Goal: Transaction & Acquisition: Purchase product/service

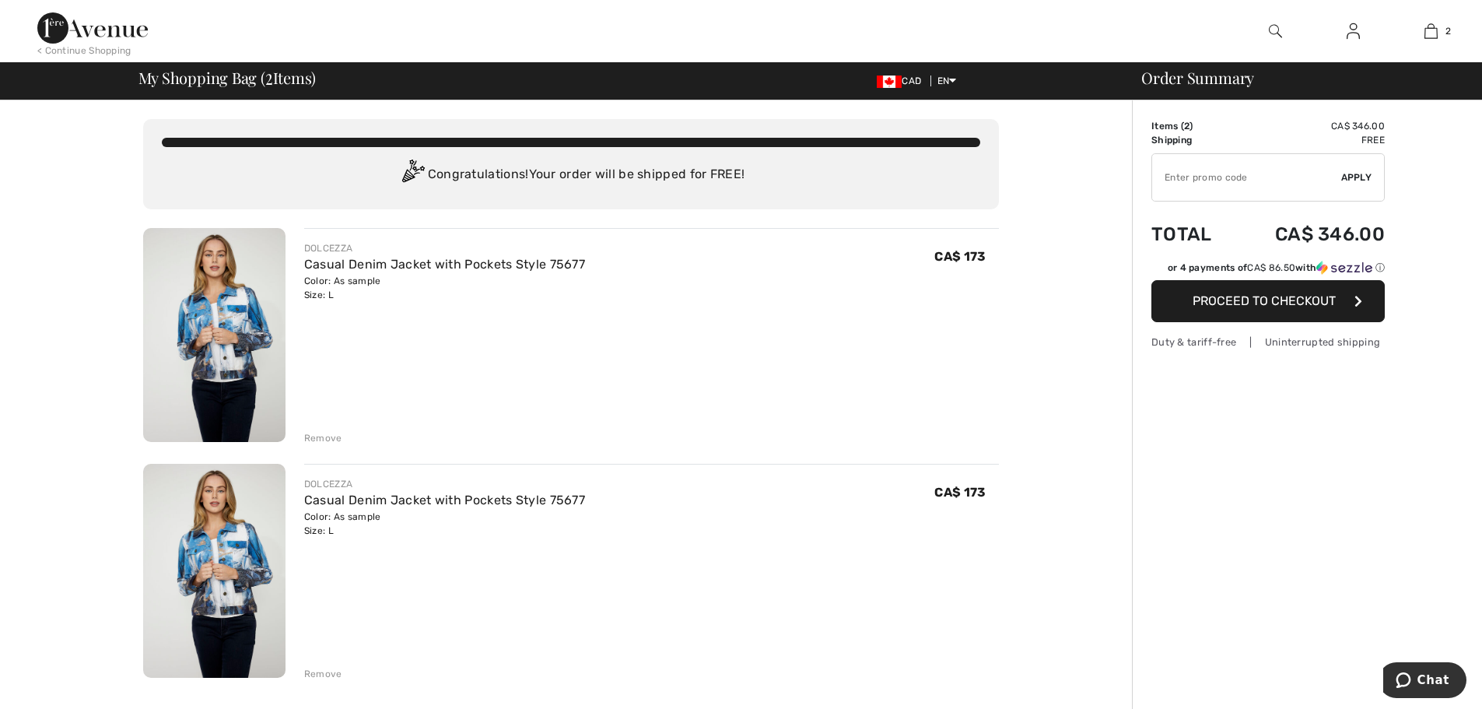
click at [313, 436] on div "Remove" at bounding box center [323, 438] width 38 height 14
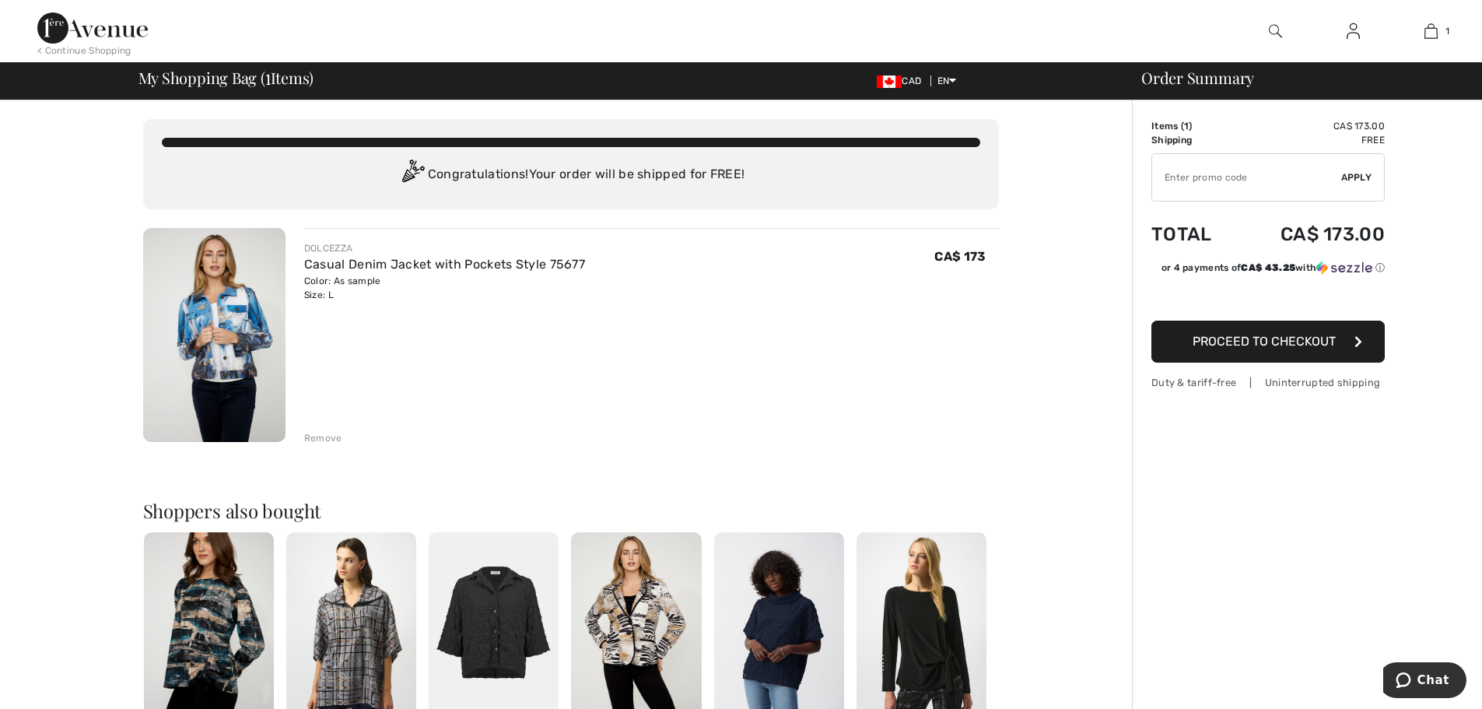
click at [1276, 338] on span "Proceed to Checkout" at bounding box center [1263, 341] width 143 height 15
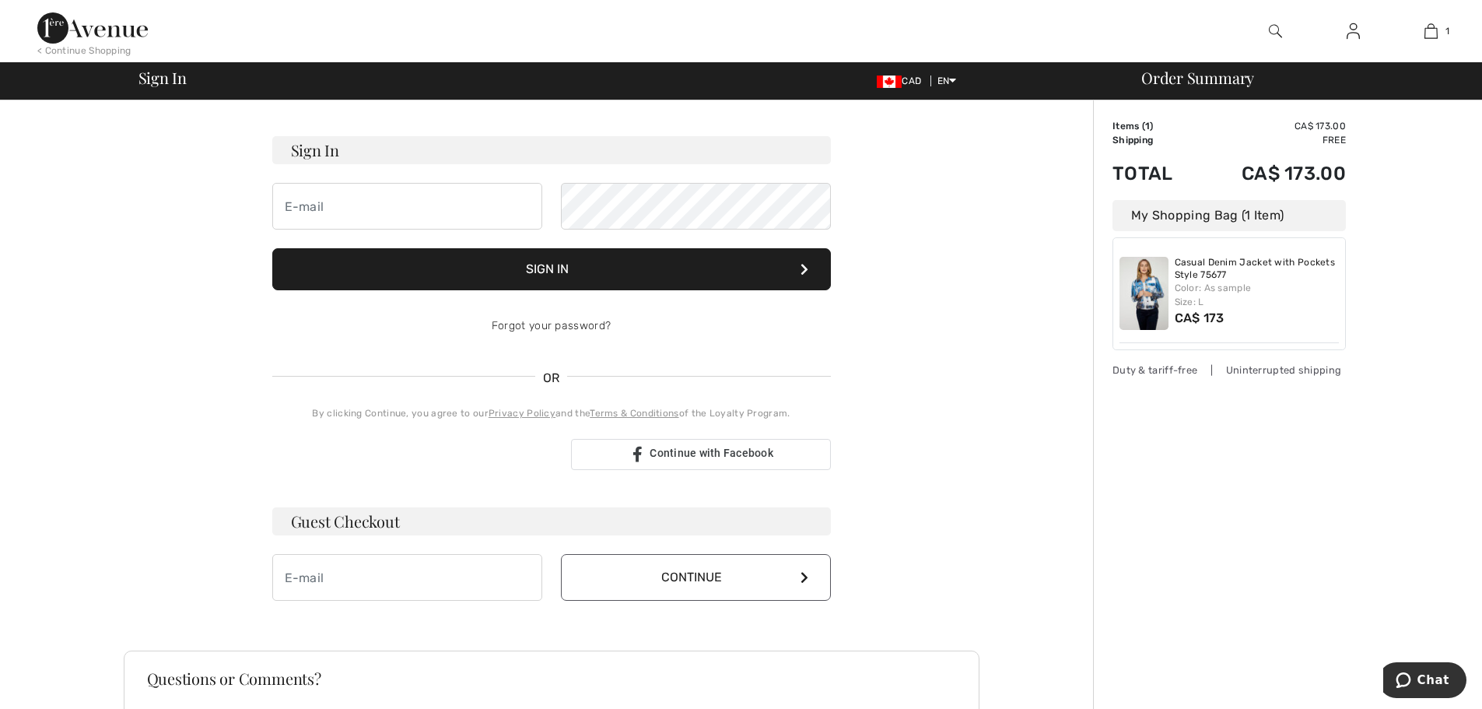
scroll to position [82, 0]
click at [341, 574] on input "email" at bounding box center [407, 578] width 270 height 47
drag, startPoint x: 380, startPoint y: 584, endPoint x: 341, endPoint y: 573, distance: 40.4
click at [341, 573] on input "email" at bounding box center [407, 578] width 270 height 47
type input "[EMAIL_ADDRESS][DOMAIN_NAME]"
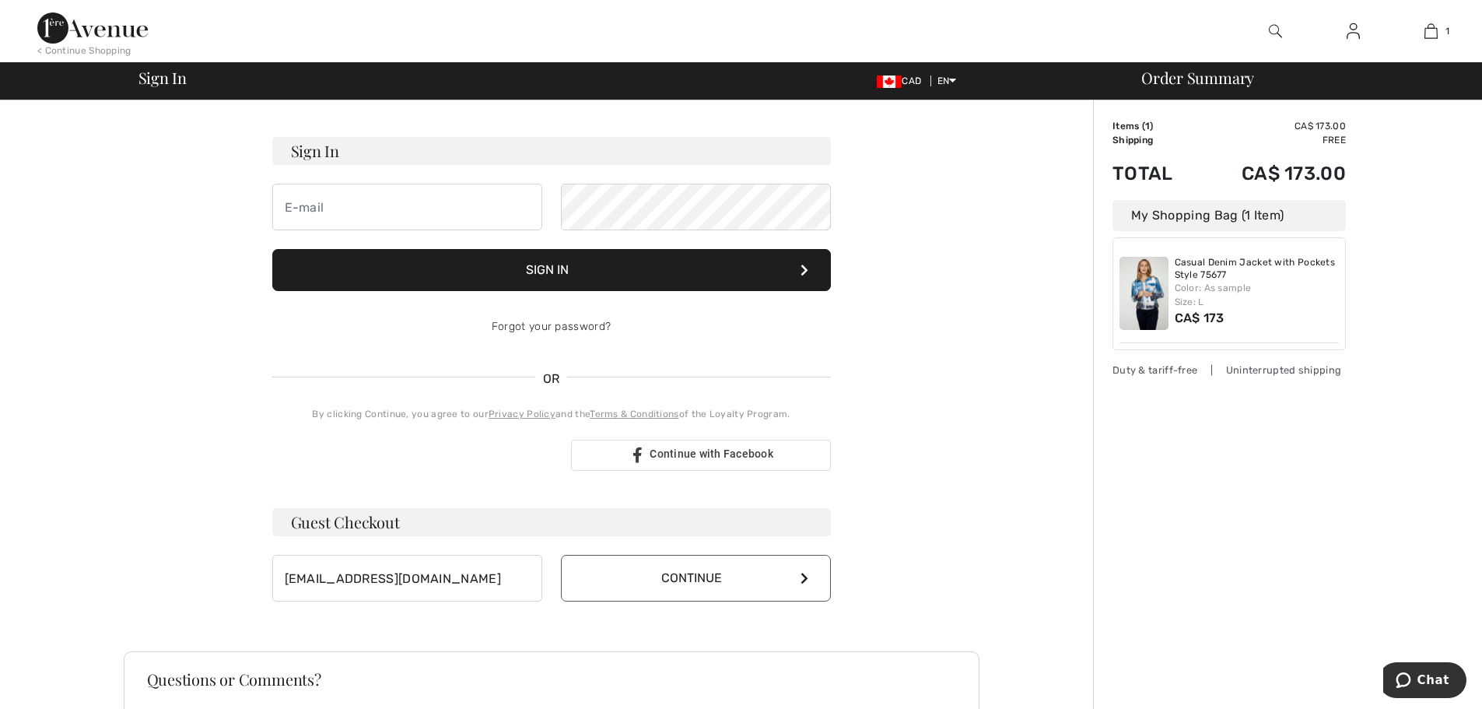
click at [806, 582] on icon at bounding box center [804, 578] width 8 height 12
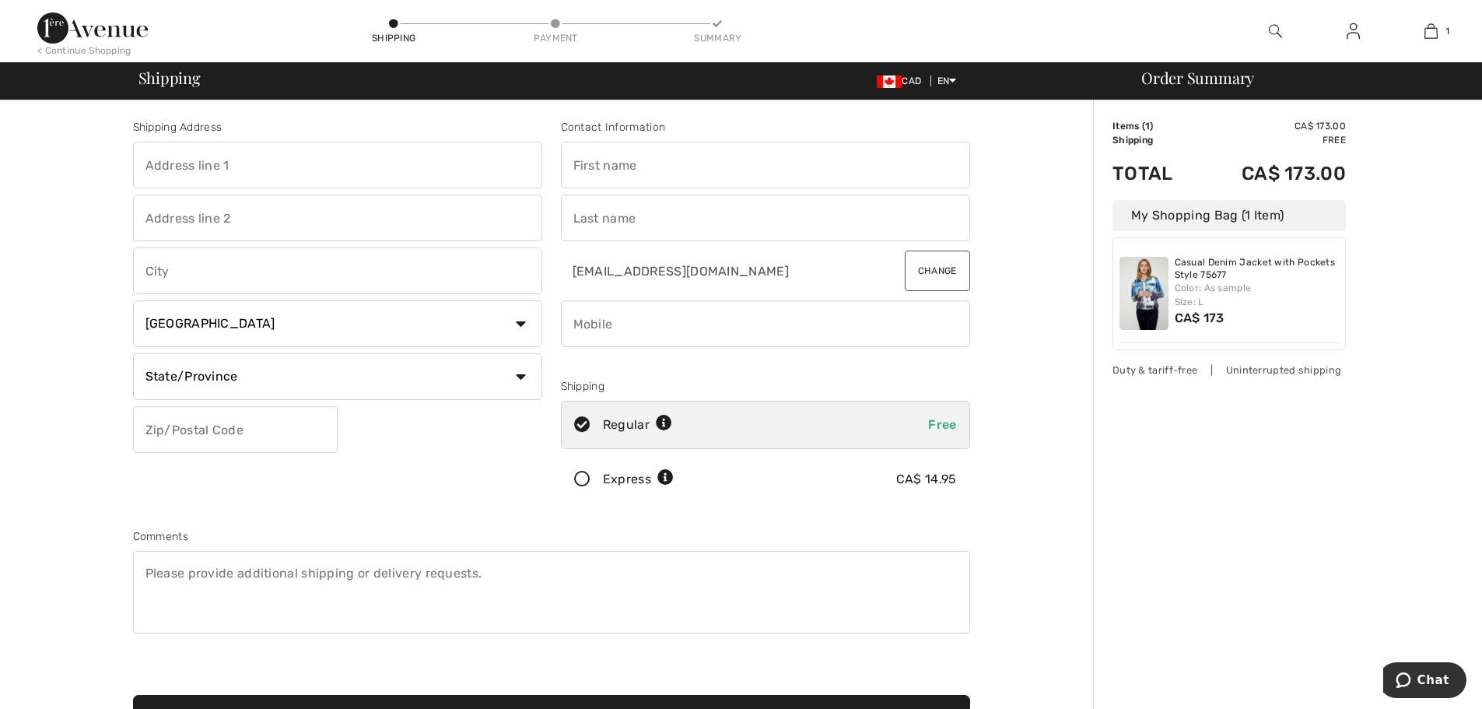
click at [277, 167] on input "text" at bounding box center [337, 165] width 409 height 47
type input "[STREET_ADDRESS]"
type input "Markham"
select select "ON"
type input "L3R 5G1"
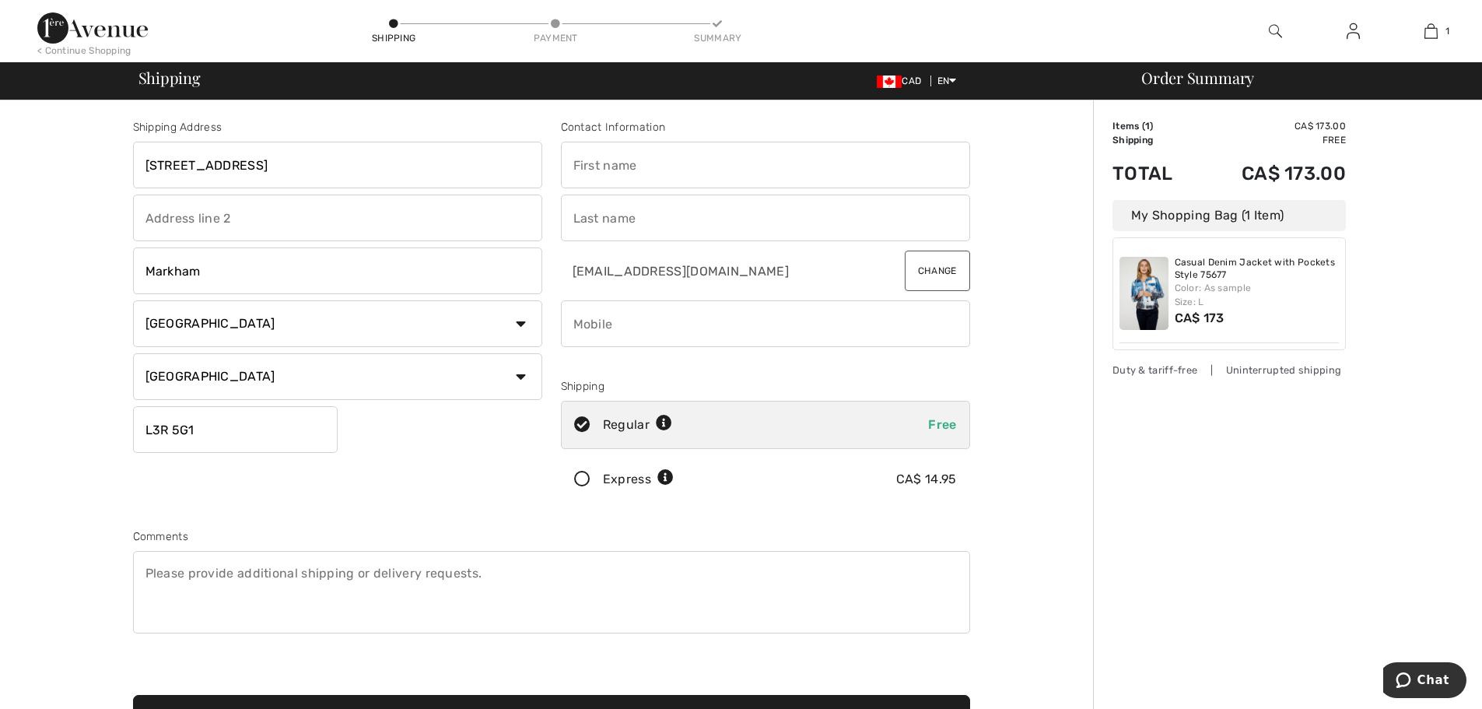
type input "Christeen"
type input "Seevaratnam"
type input "4162586759"
type input "L3R5G1"
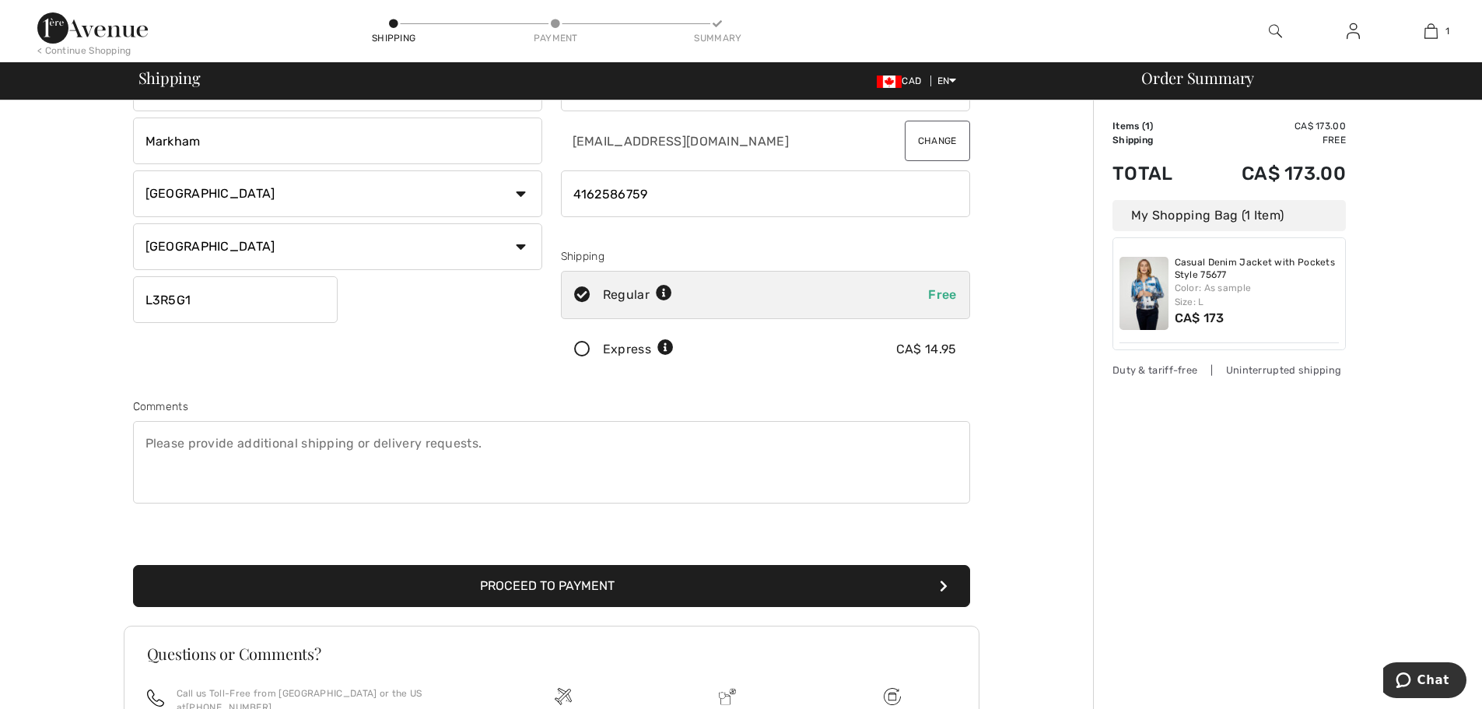
scroll to position [149, 0]
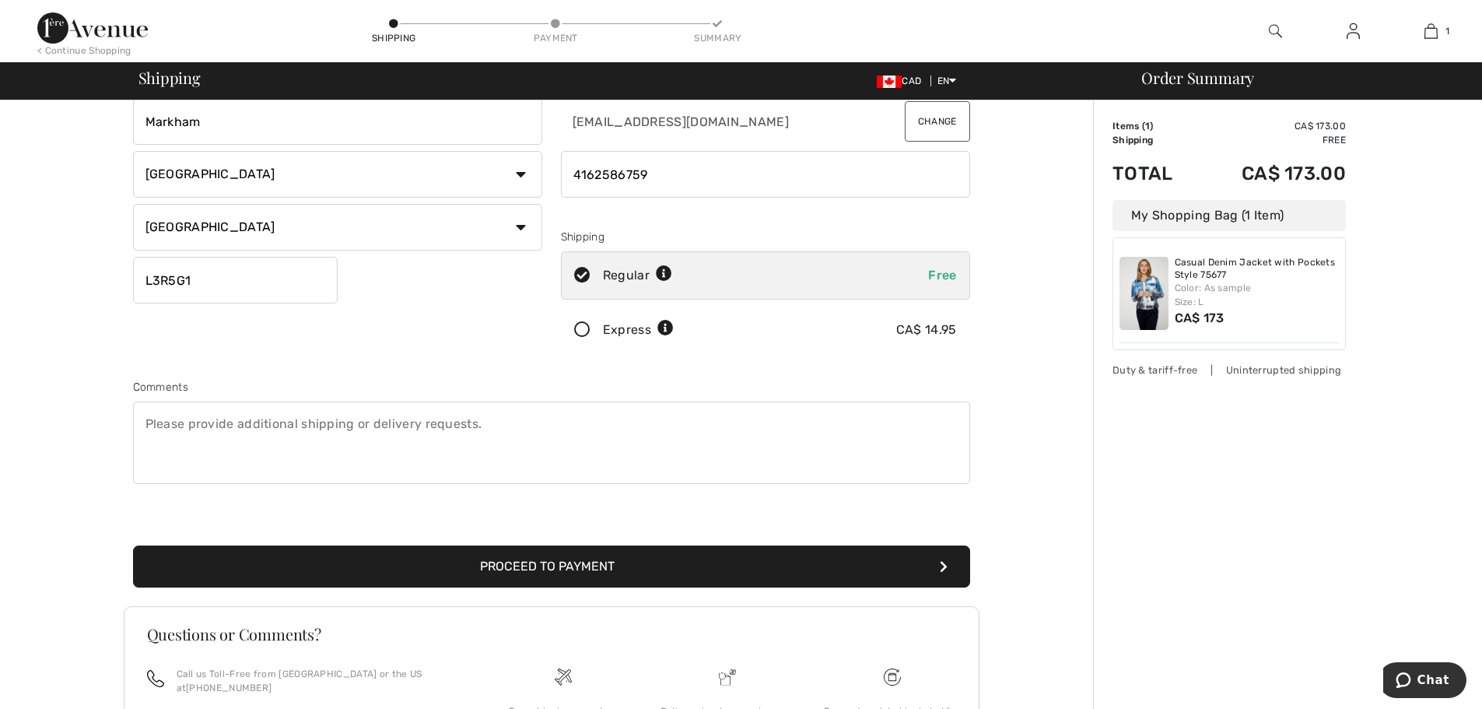
click at [536, 567] on button "Proceed to Payment" at bounding box center [551, 566] width 837 height 42
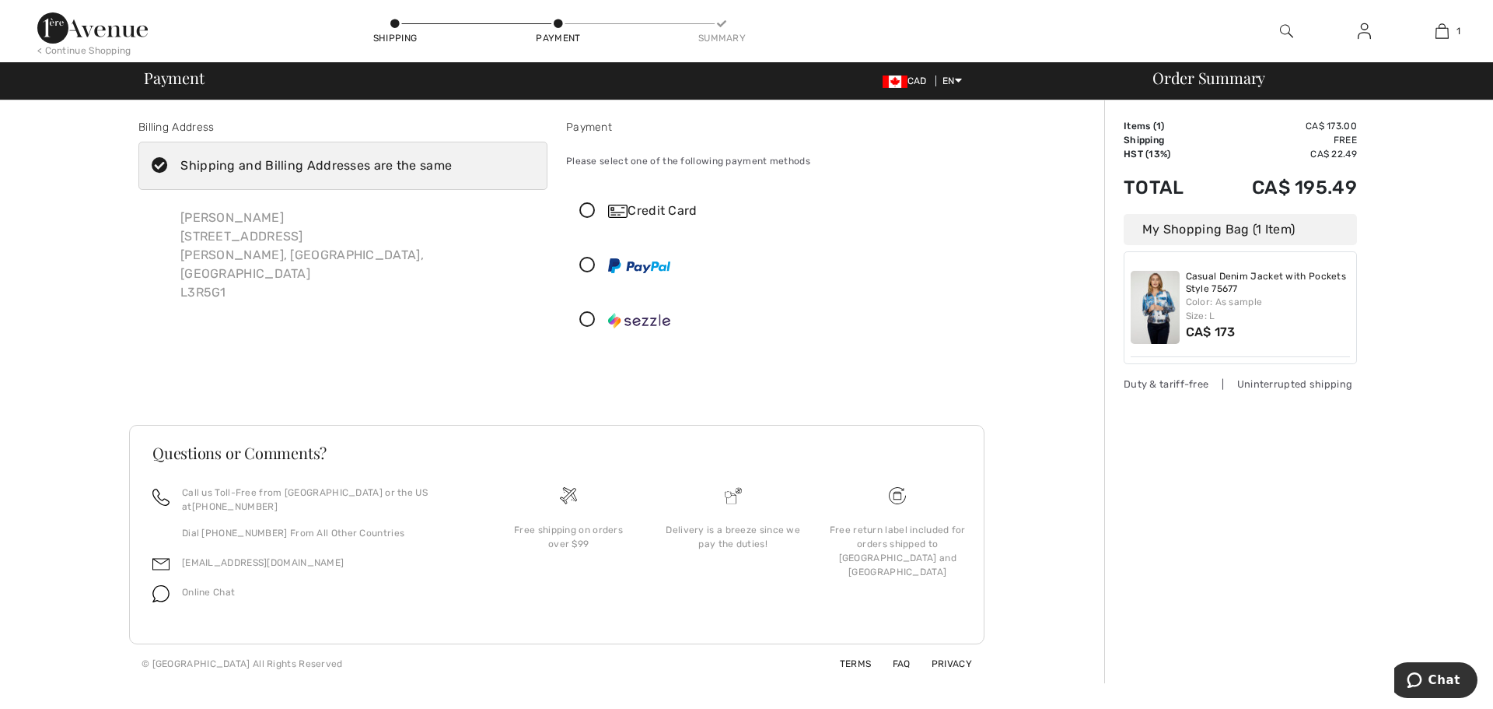
click at [589, 210] on icon at bounding box center [587, 211] width 41 height 16
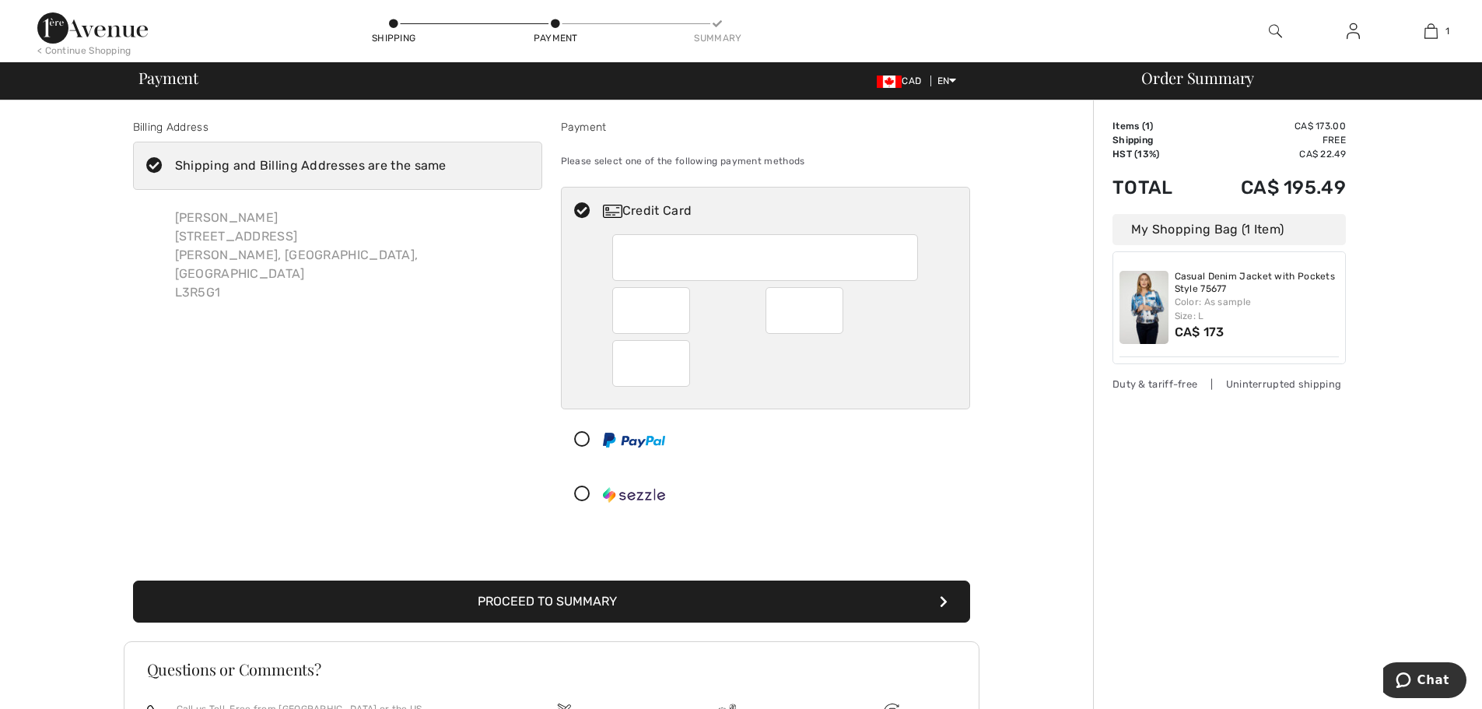
click at [615, 598] on button "Proceed to Summary" at bounding box center [551, 601] width 837 height 42
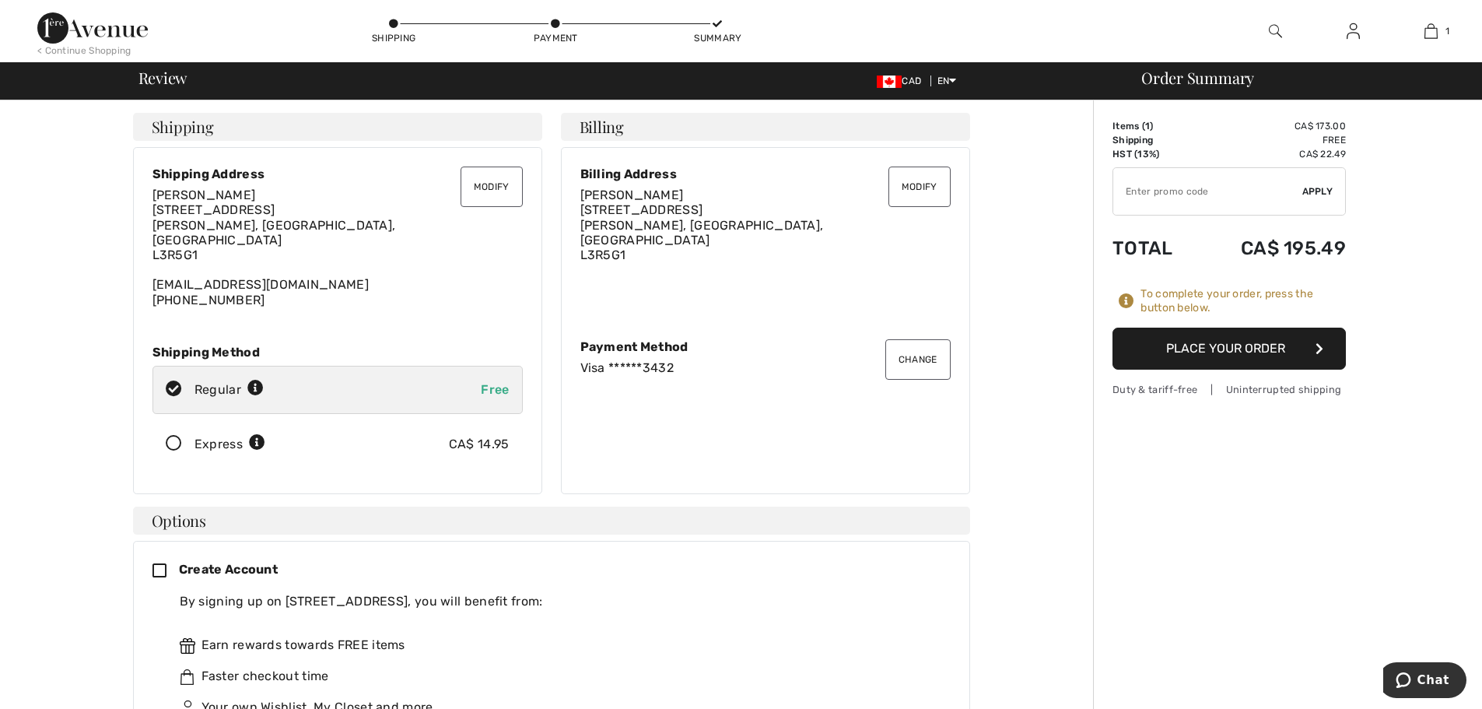
click at [1275, 350] on button "Place Your Order" at bounding box center [1228, 348] width 233 height 42
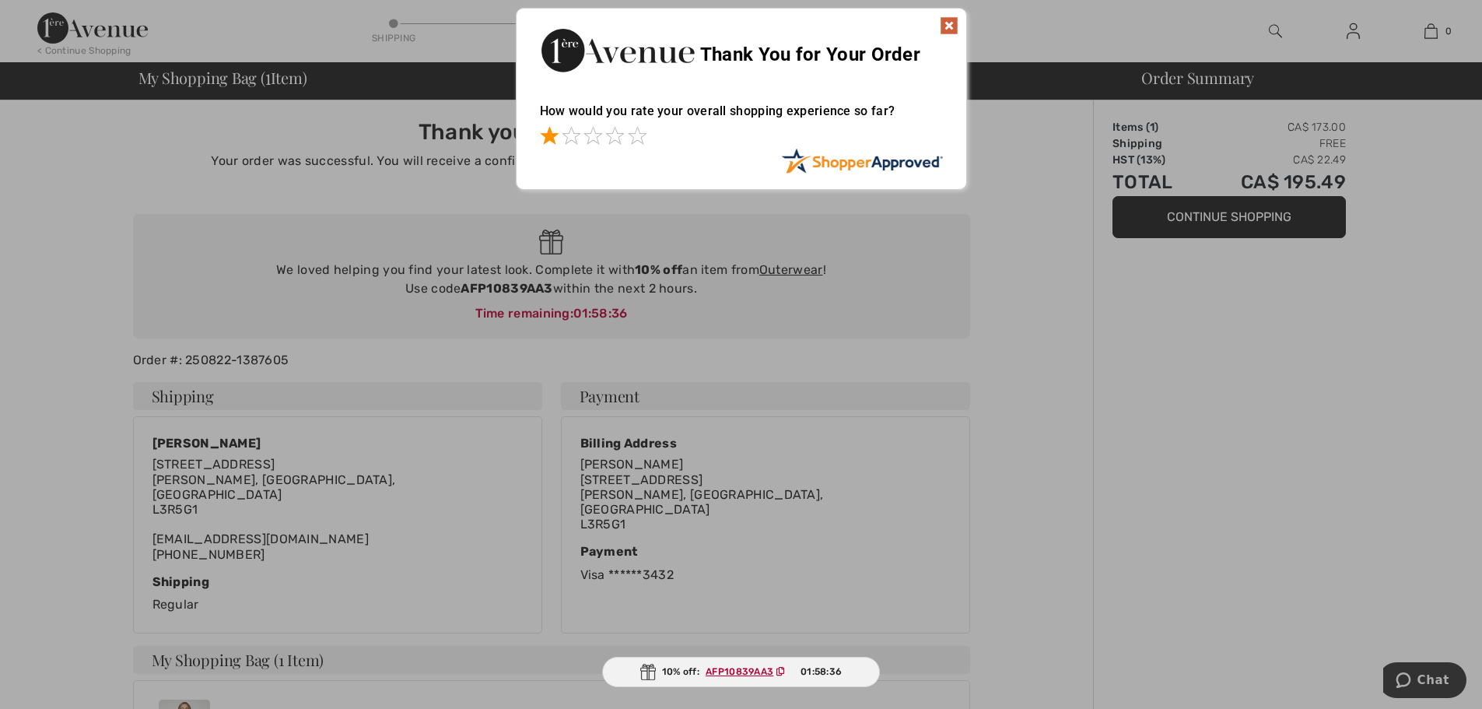
click at [552, 139] on span at bounding box center [549, 135] width 19 height 19
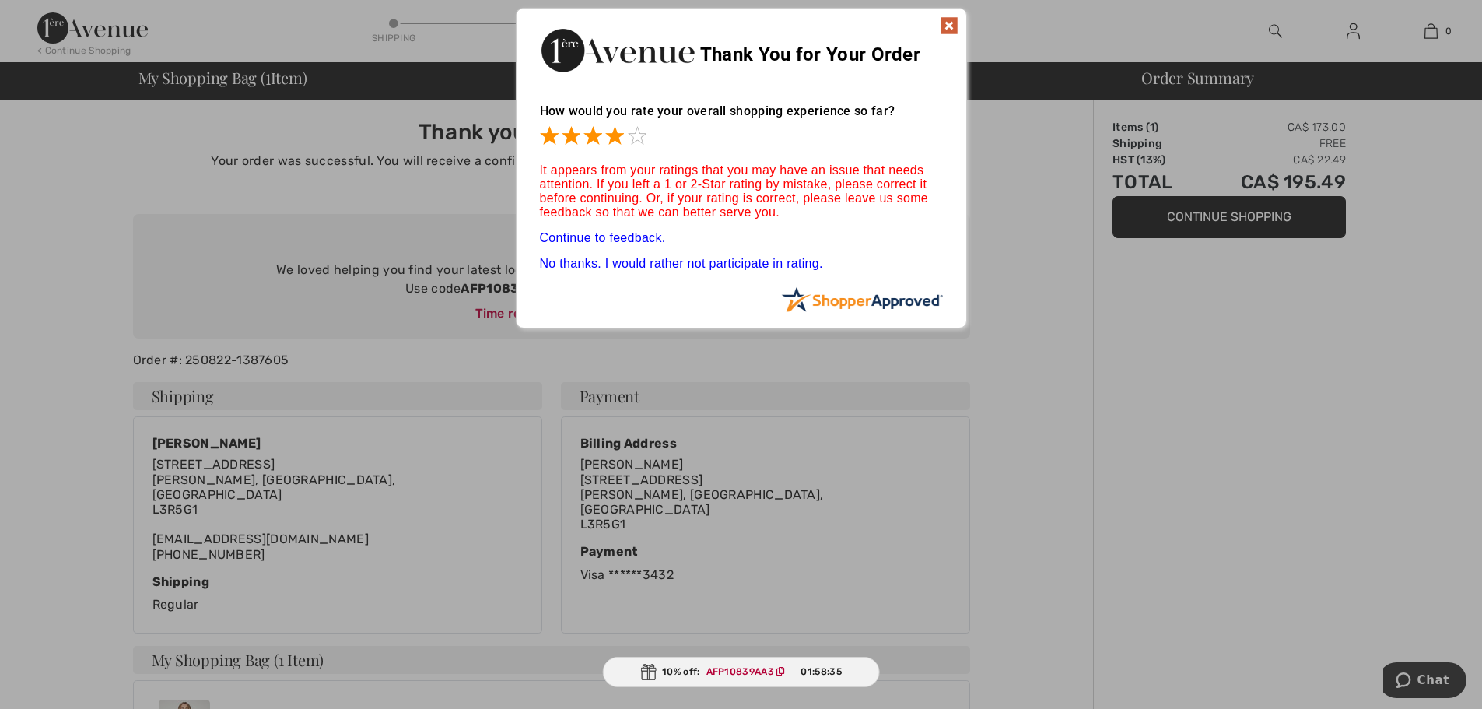
click at [611, 131] on span at bounding box center [614, 135] width 19 height 19
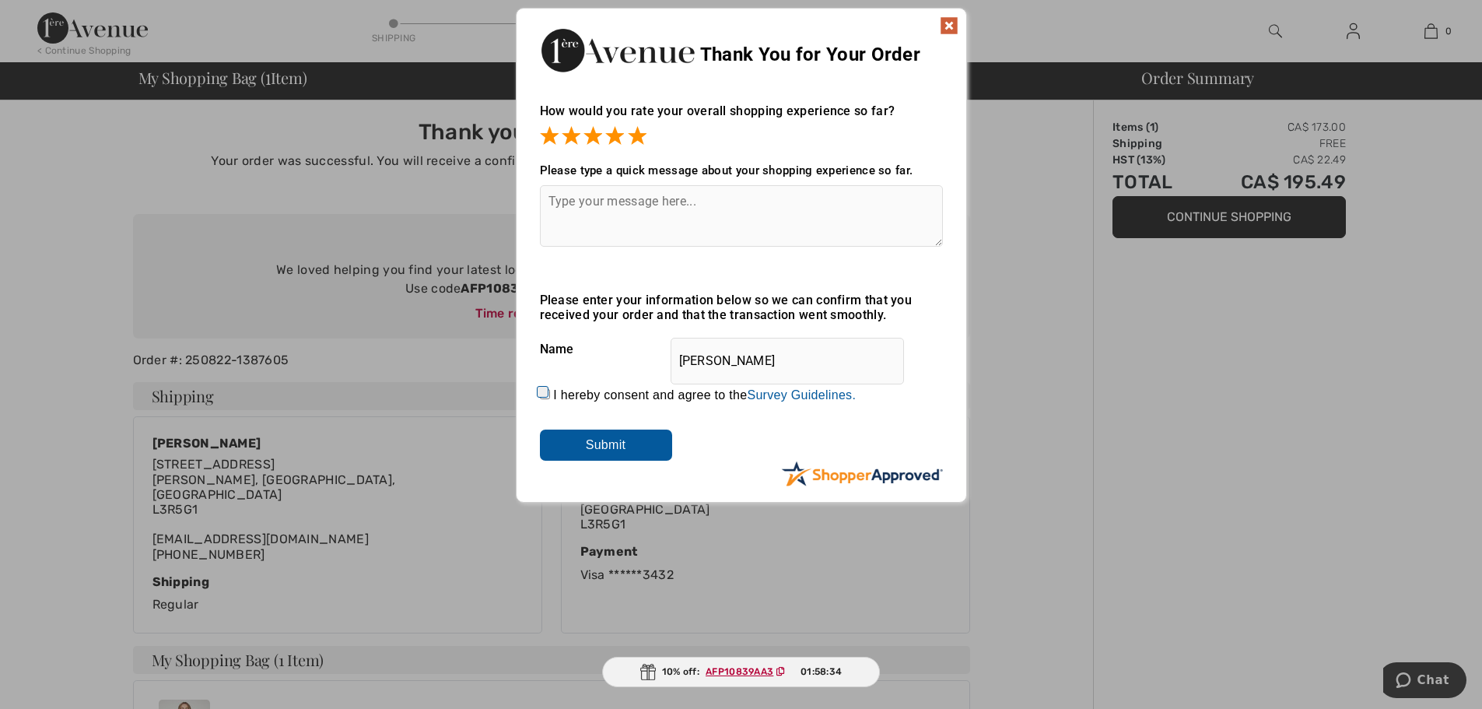
click at [640, 135] on span at bounding box center [637, 135] width 19 height 19
click at [542, 391] on input "I hereby consent and agree to the By submitting a review, you grant permission …" at bounding box center [545, 394] width 10 height 10
checkbox input "true"
click at [604, 445] on input "Submit" at bounding box center [606, 444] width 132 height 31
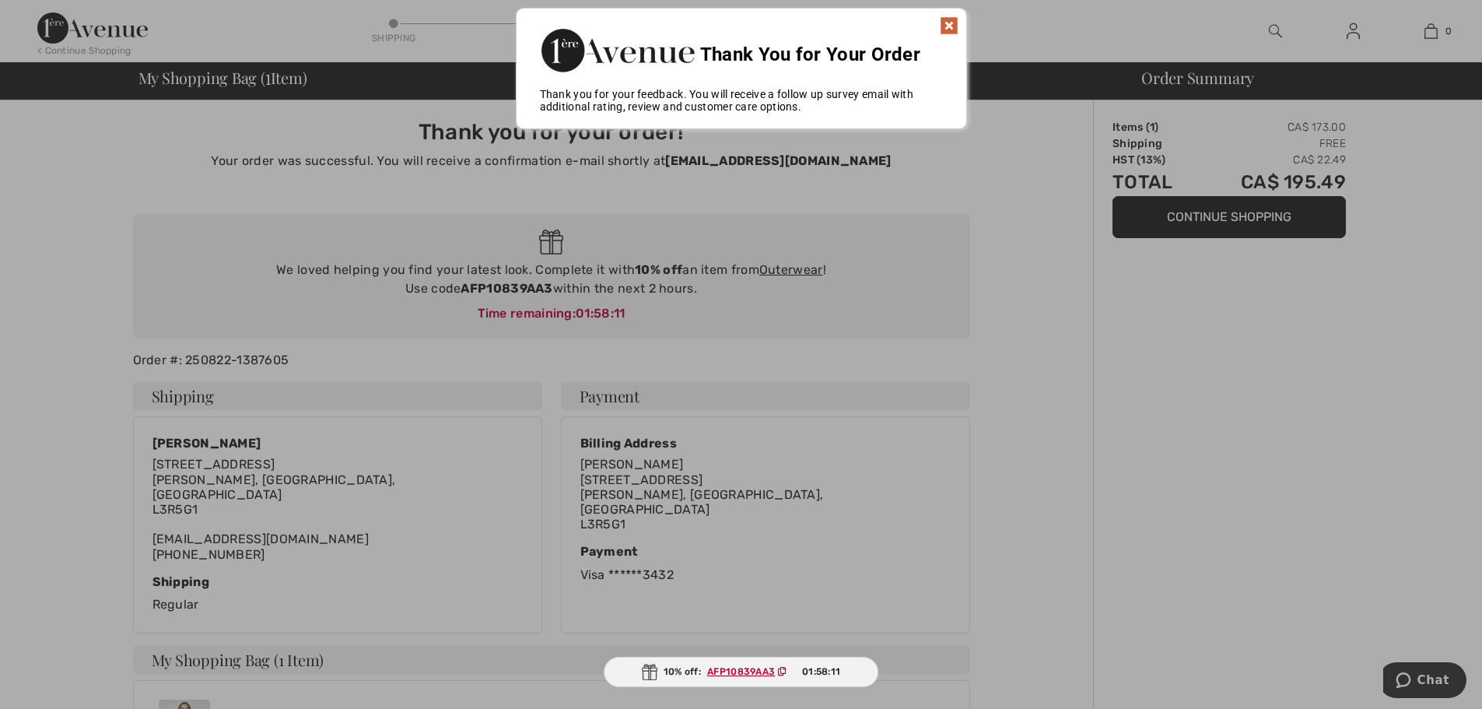
click at [946, 18] on img at bounding box center [949, 25] width 19 height 19
